Goal: Task Accomplishment & Management: Manage account settings

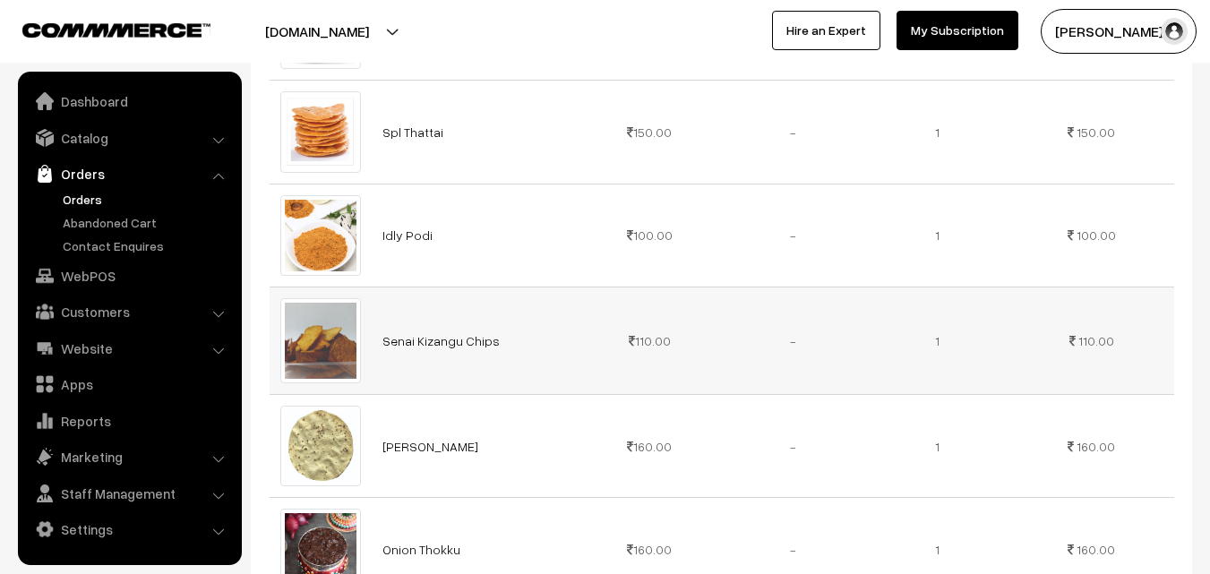
scroll to position [448, 0]
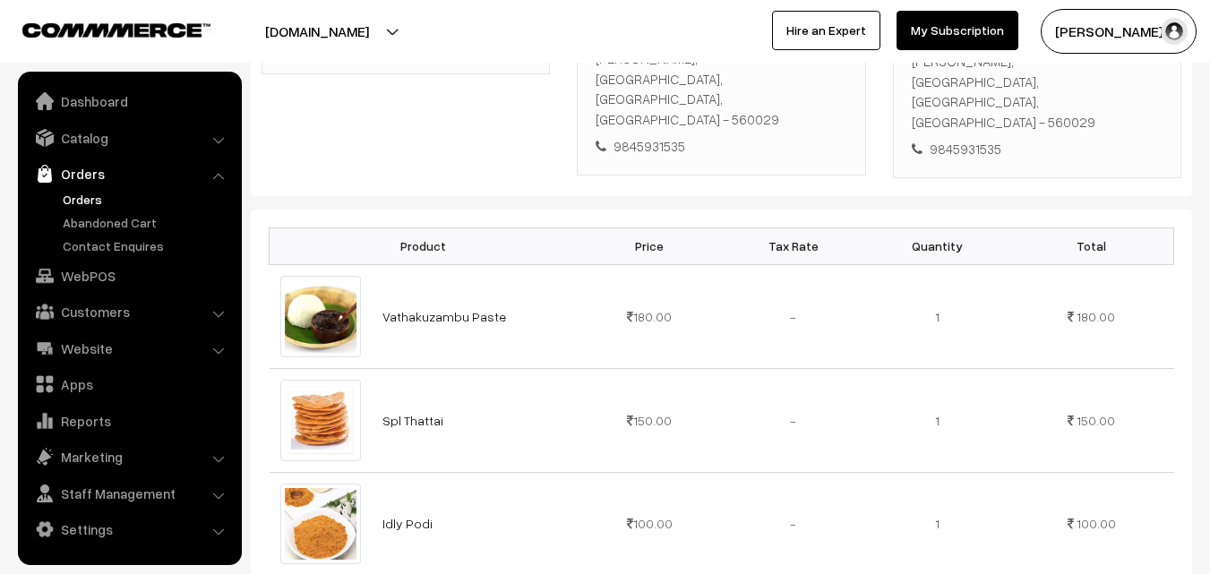
click at [77, 198] on link "Orders" at bounding box center [146, 199] width 177 height 19
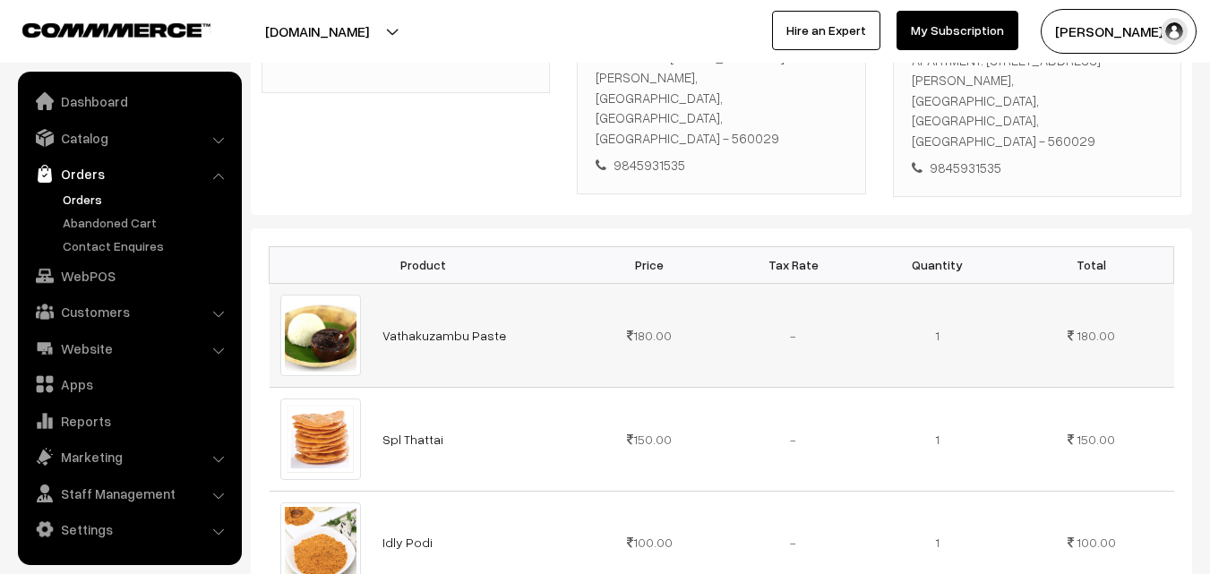
scroll to position [358, 0]
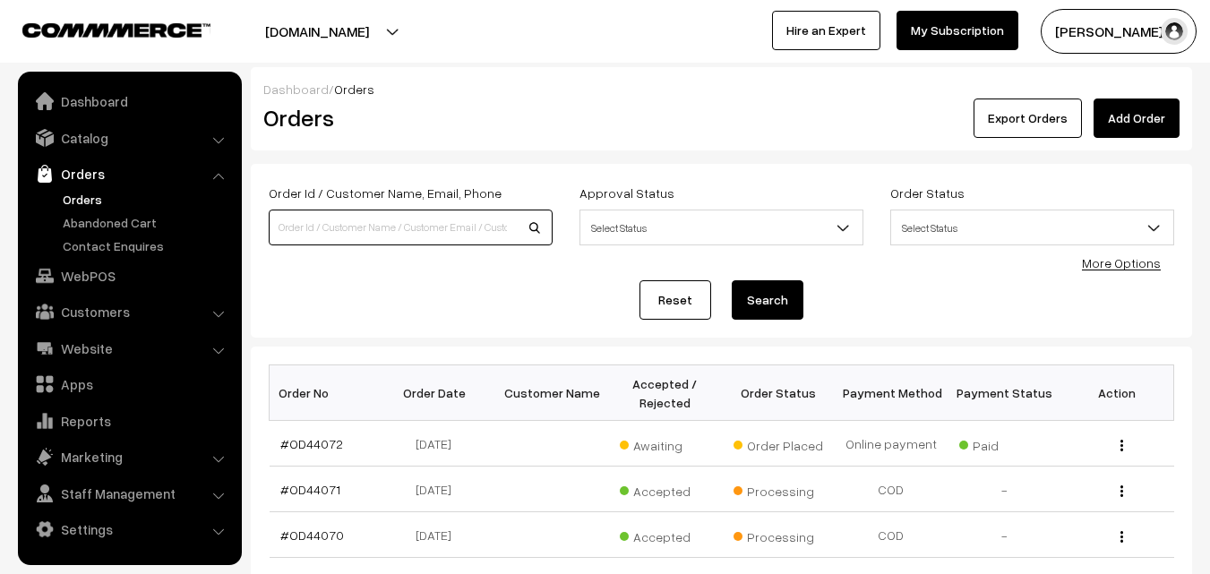
click at [360, 228] on input at bounding box center [411, 228] width 284 height 36
type input "o"
type input "OD44049"
click at [732, 280] on button "Search" at bounding box center [768, 299] width 72 height 39
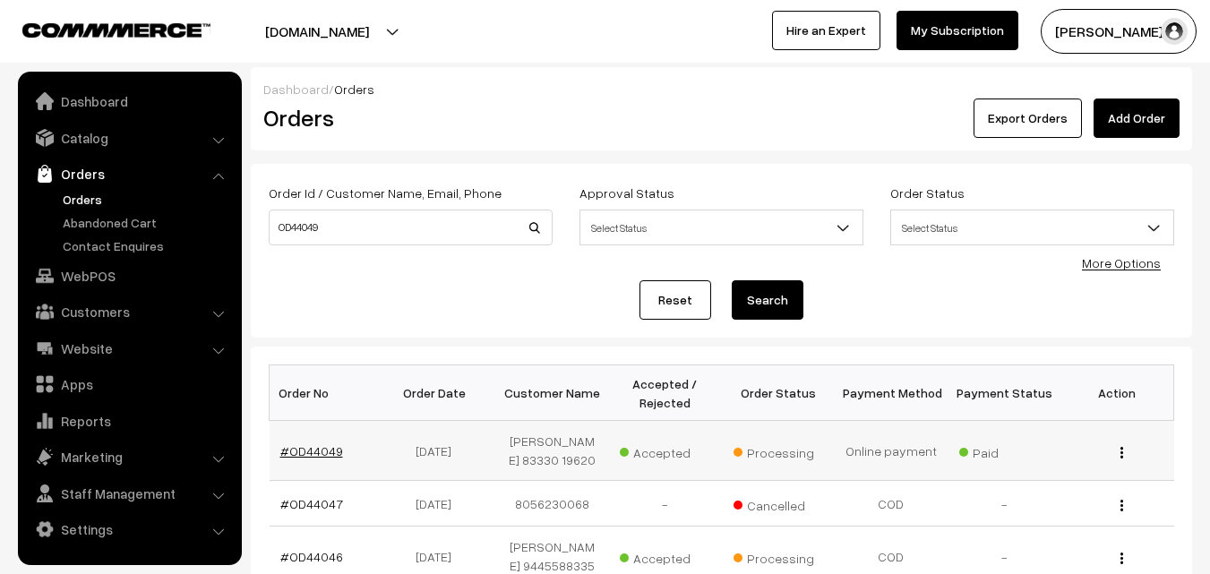
click at [308, 458] on link "#OD44049" at bounding box center [311, 450] width 63 height 15
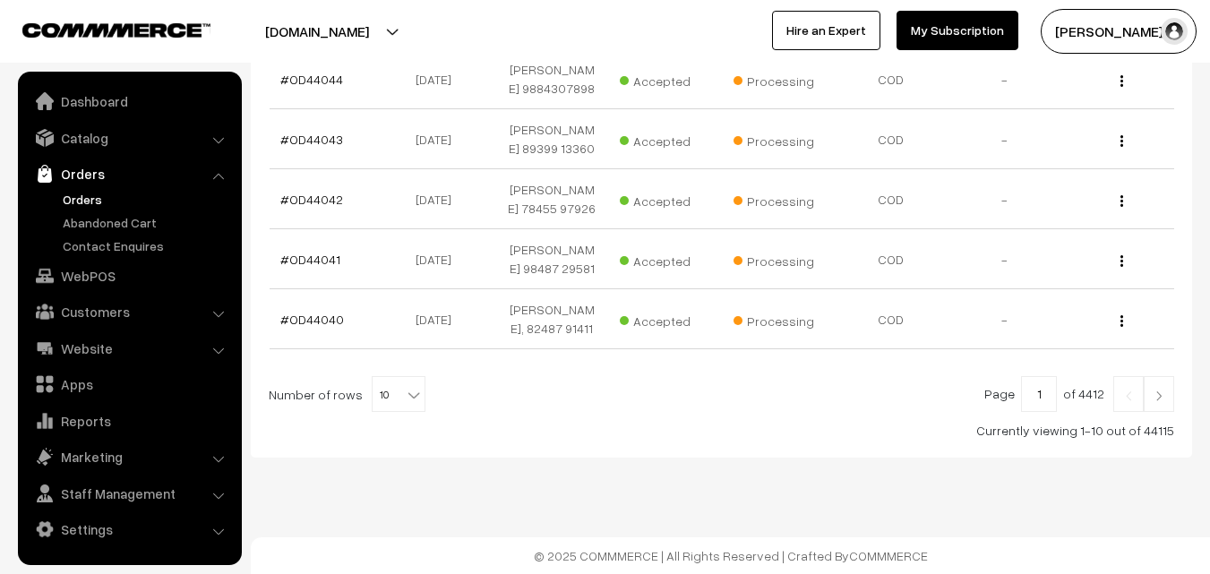
scroll to position [732, 0]
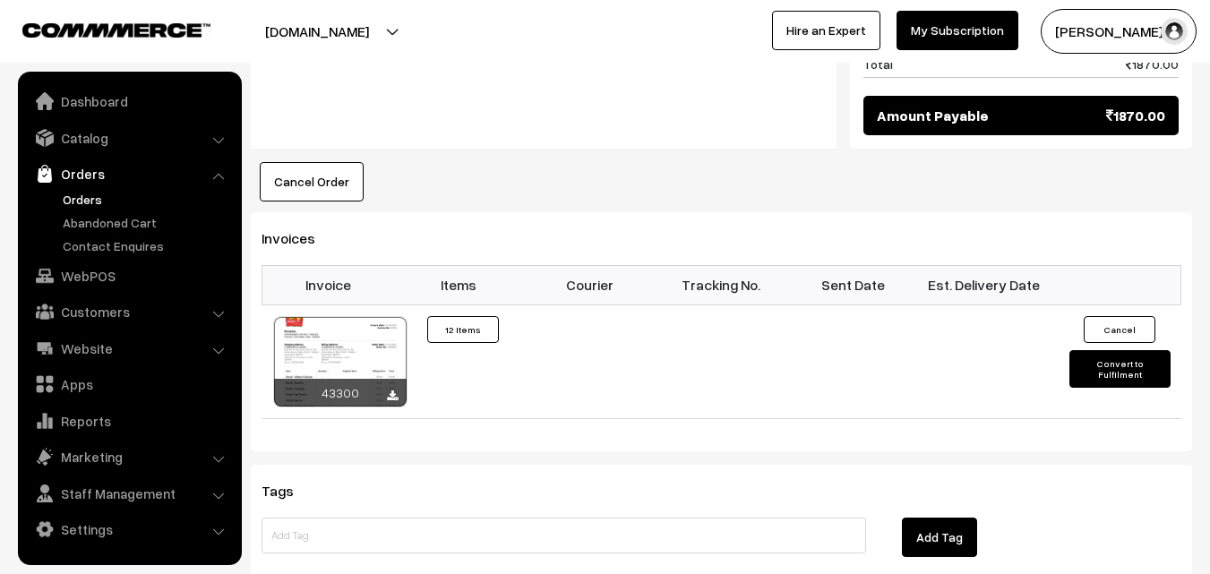
scroll to position [2060, 0]
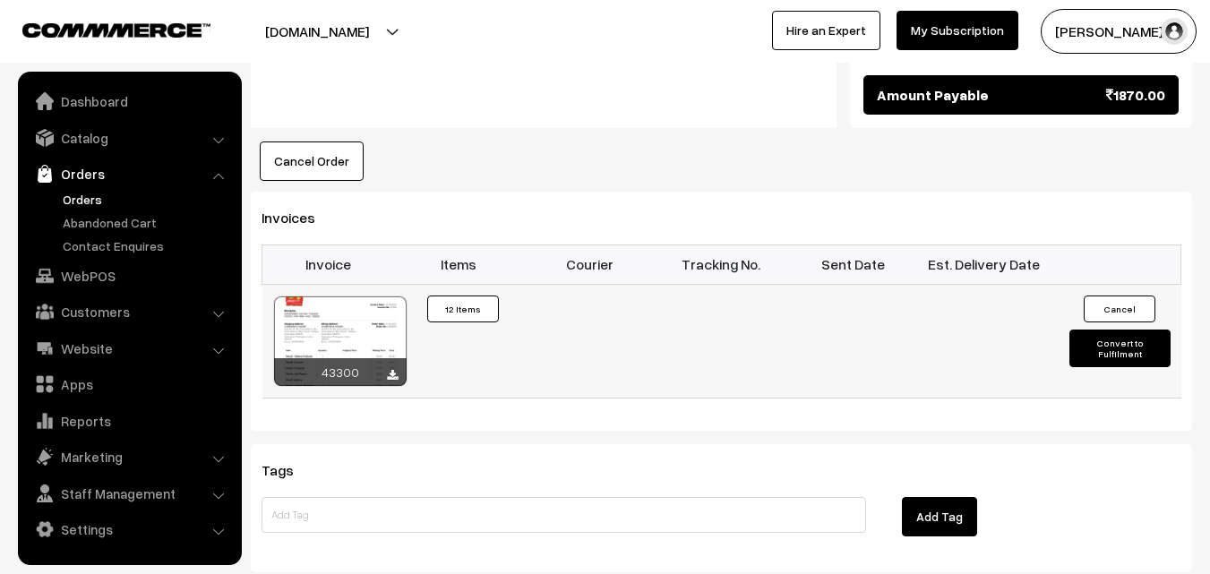
click at [364, 330] on div at bounding box center [340, 341] width 133 height 90
